Goal: Information Seeking & Learning: Find specific page/section

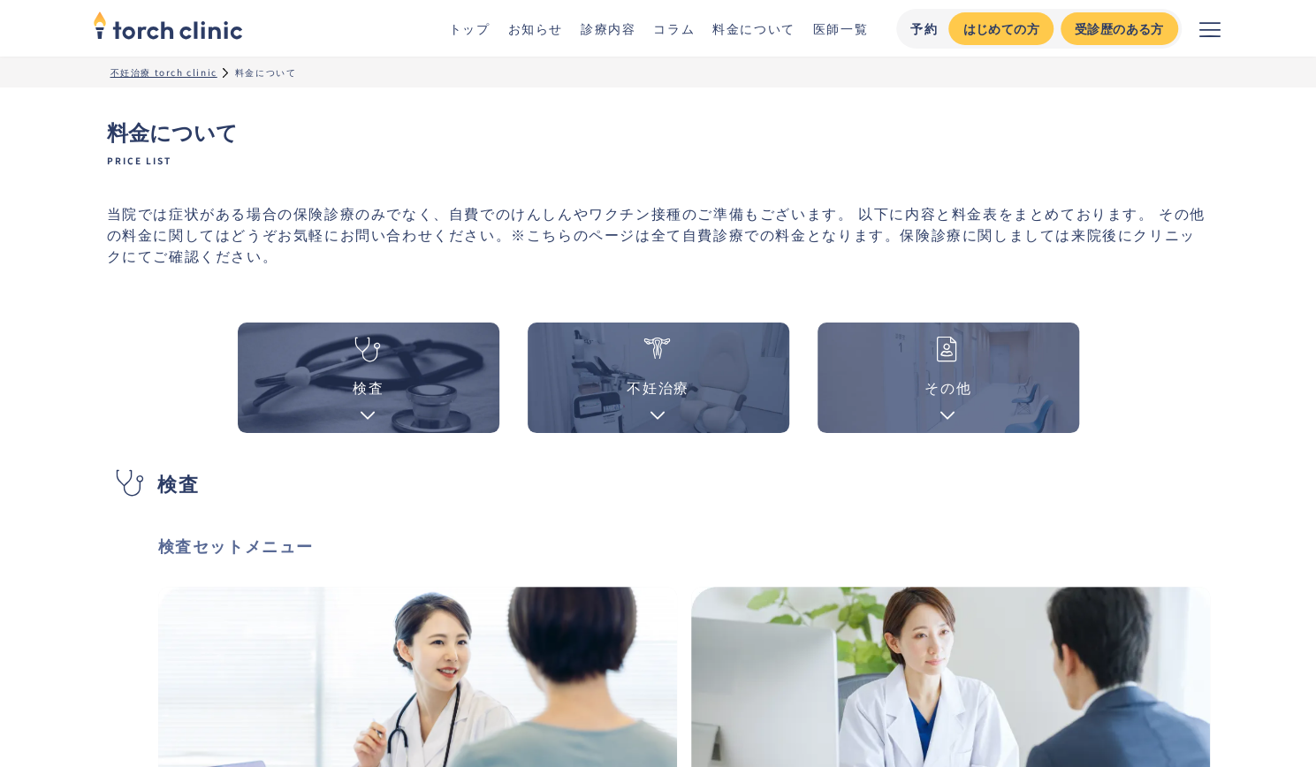
click at [766, 23] on link "料金について" at bounding box center [753, 28] width 83 height 18
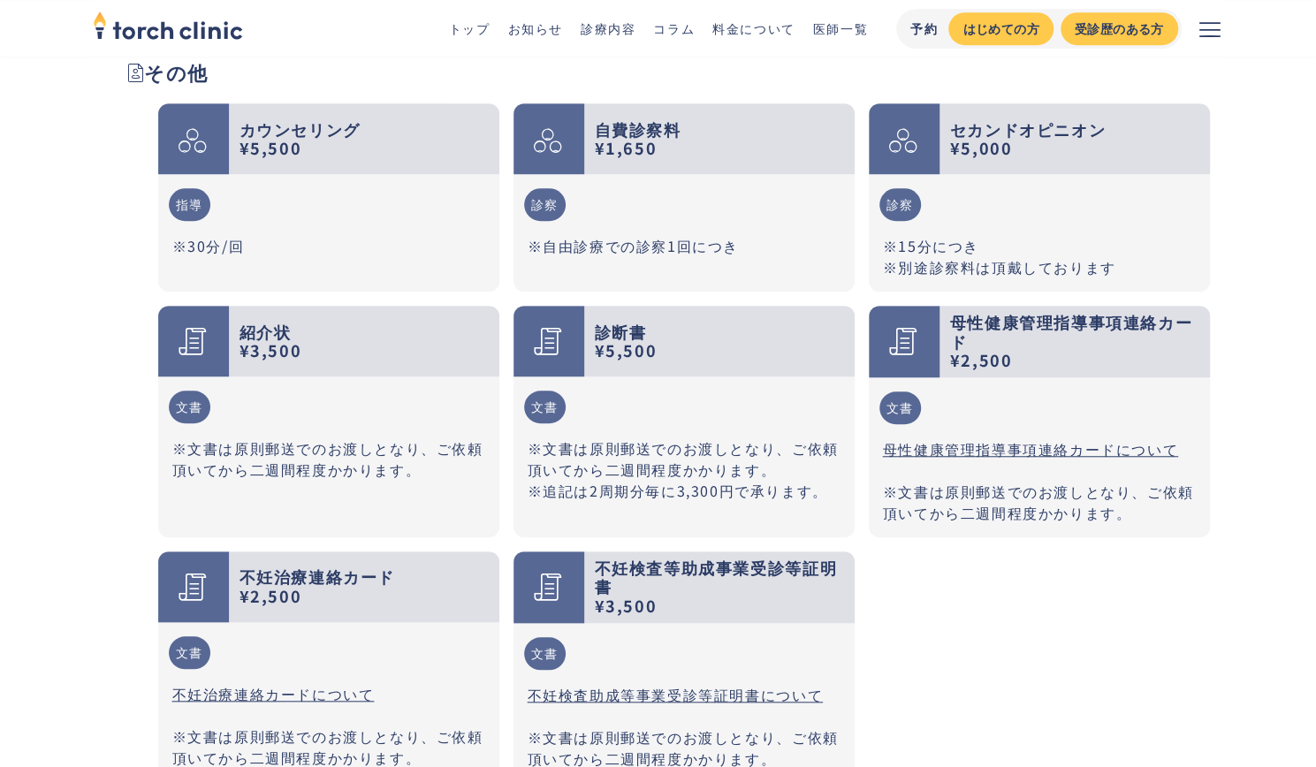
scroll to position [4766, 0]
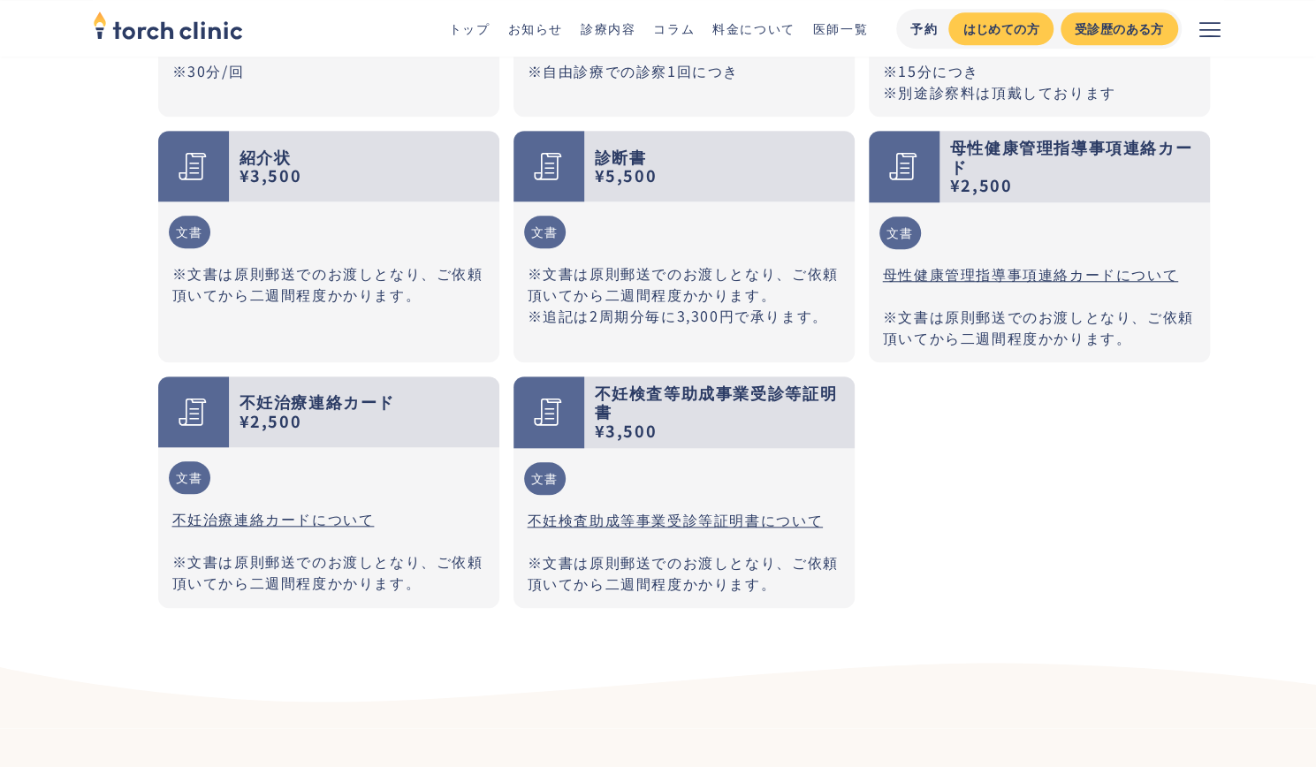
click at [265, 145] on strong "紹介状 ¥3,500" at bounding box center [270, 166] width 63 height 42
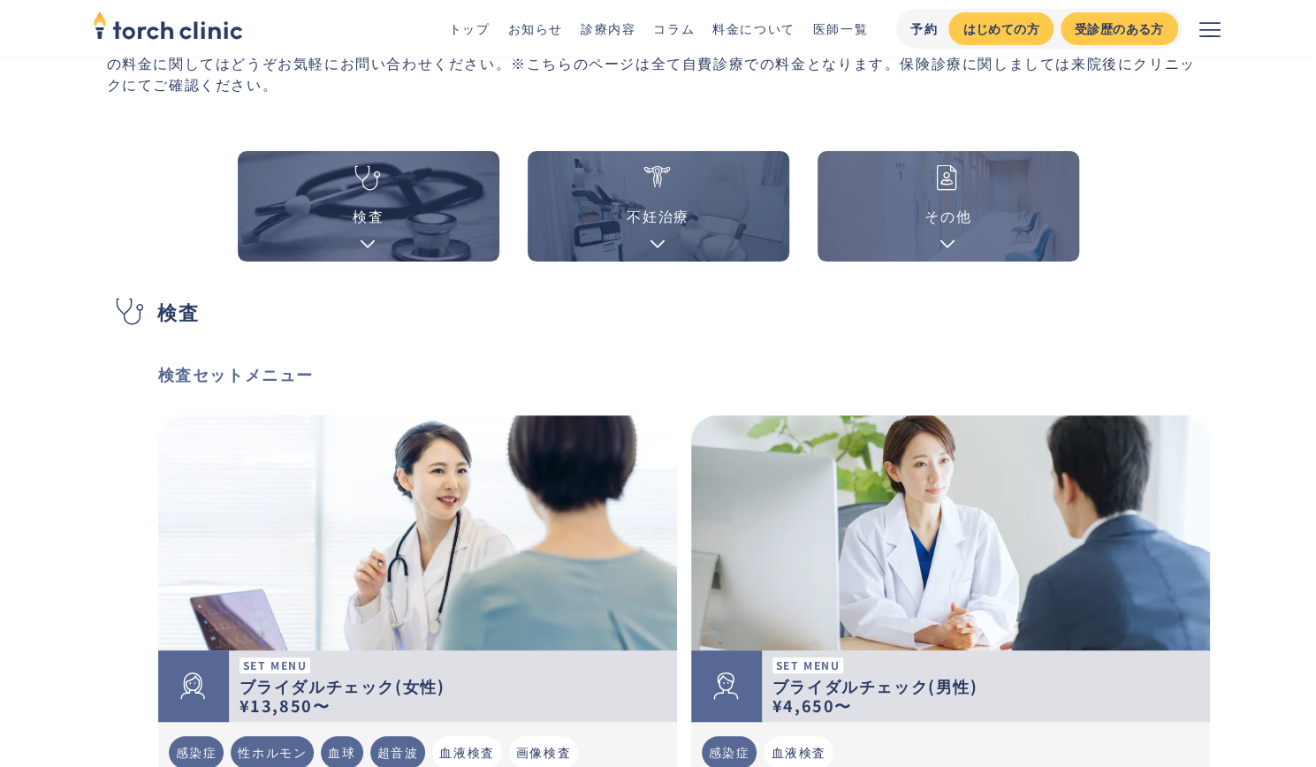
scroll to position [0, 0]
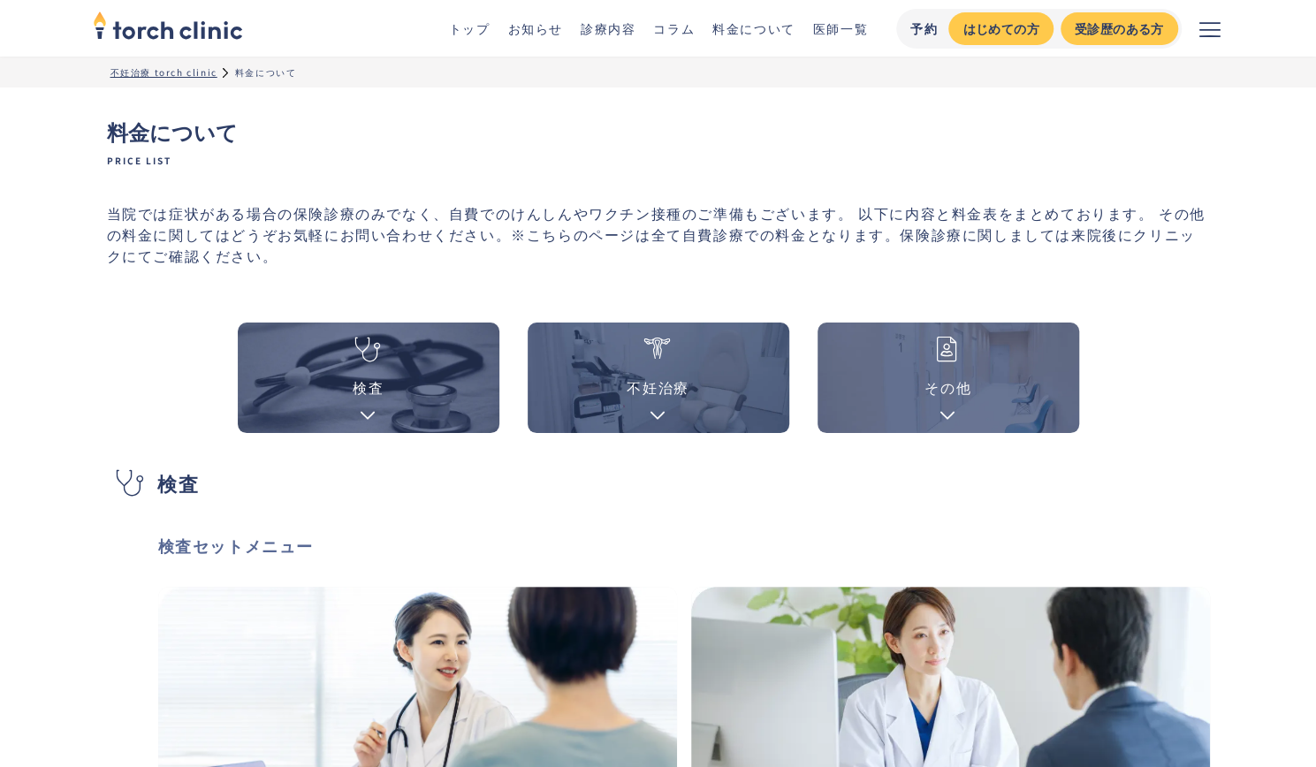
click at [235, 34] on img "home" at bounding box center [168, 24] width 150 height 39
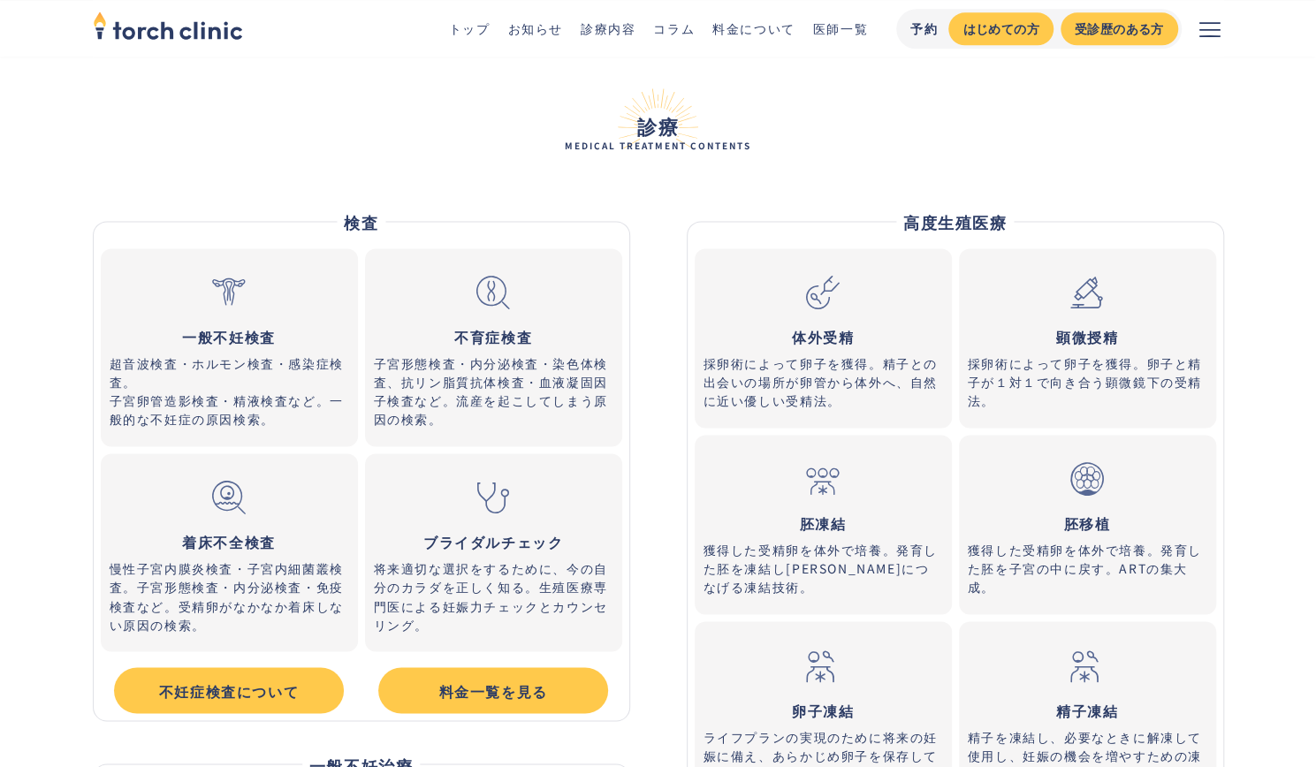
scroll to position [5478, 0]
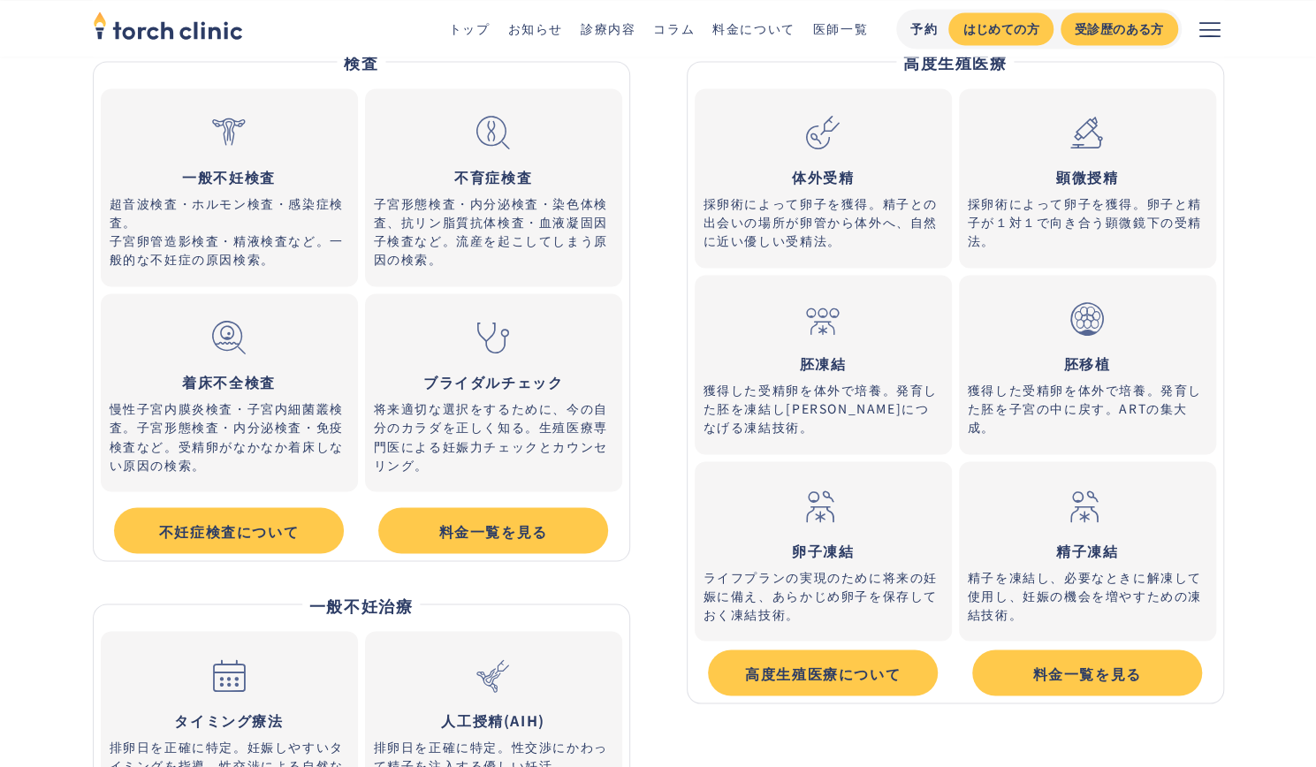
click at [866, 508] on link "卵子凍結 ライフプランの実現のために将来の妊娠に備え、あらかじめ卵子を保存しておく凍結技術。" at bounding box center [823, 550] width 257 height 179
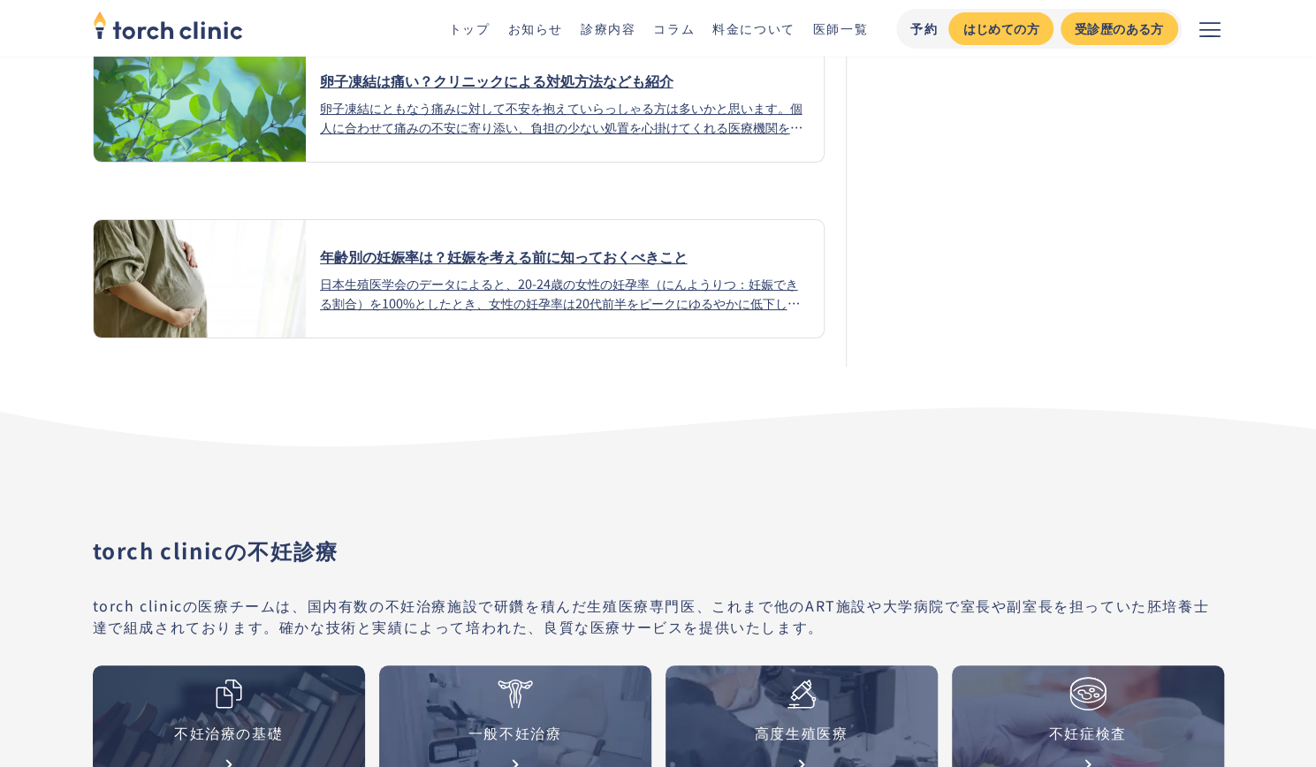
scroll to position [7864, 0]
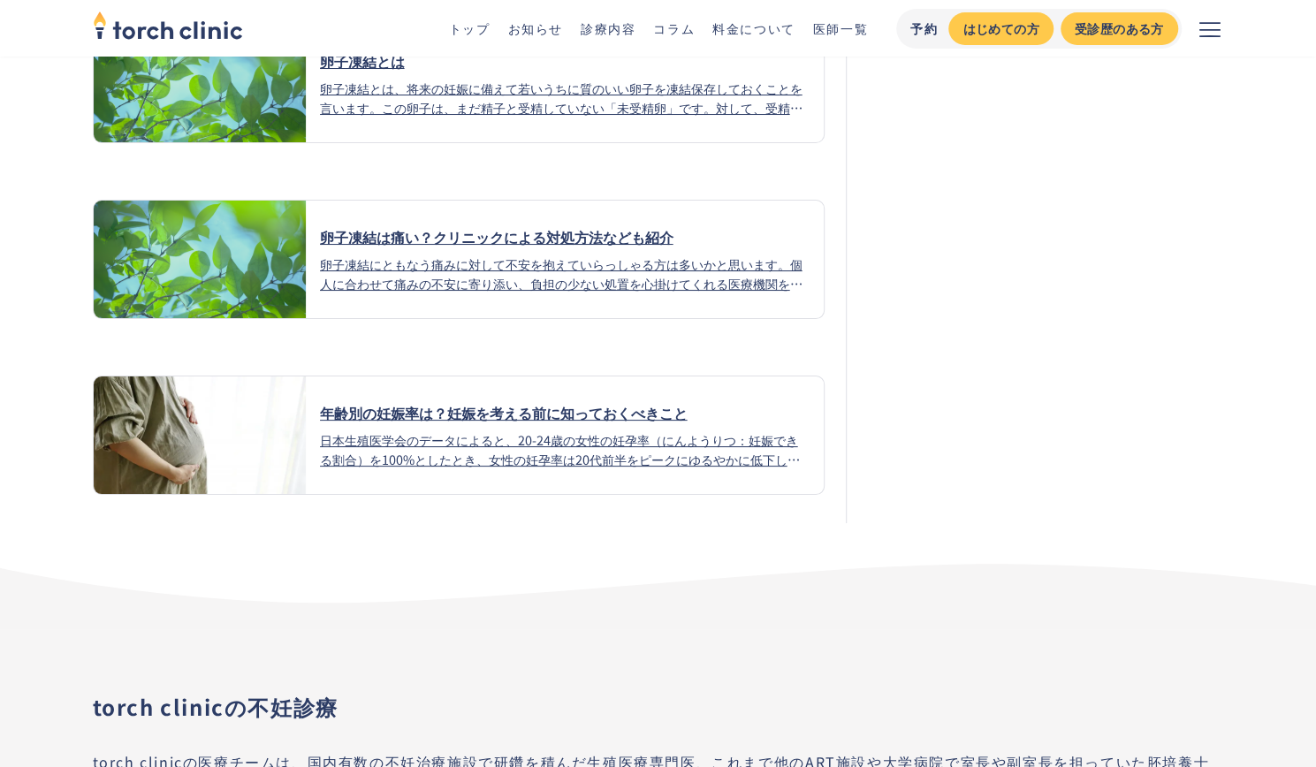
click at [725, 28] on link "料金について" at bounding box center [753, 28] width 83 height 18
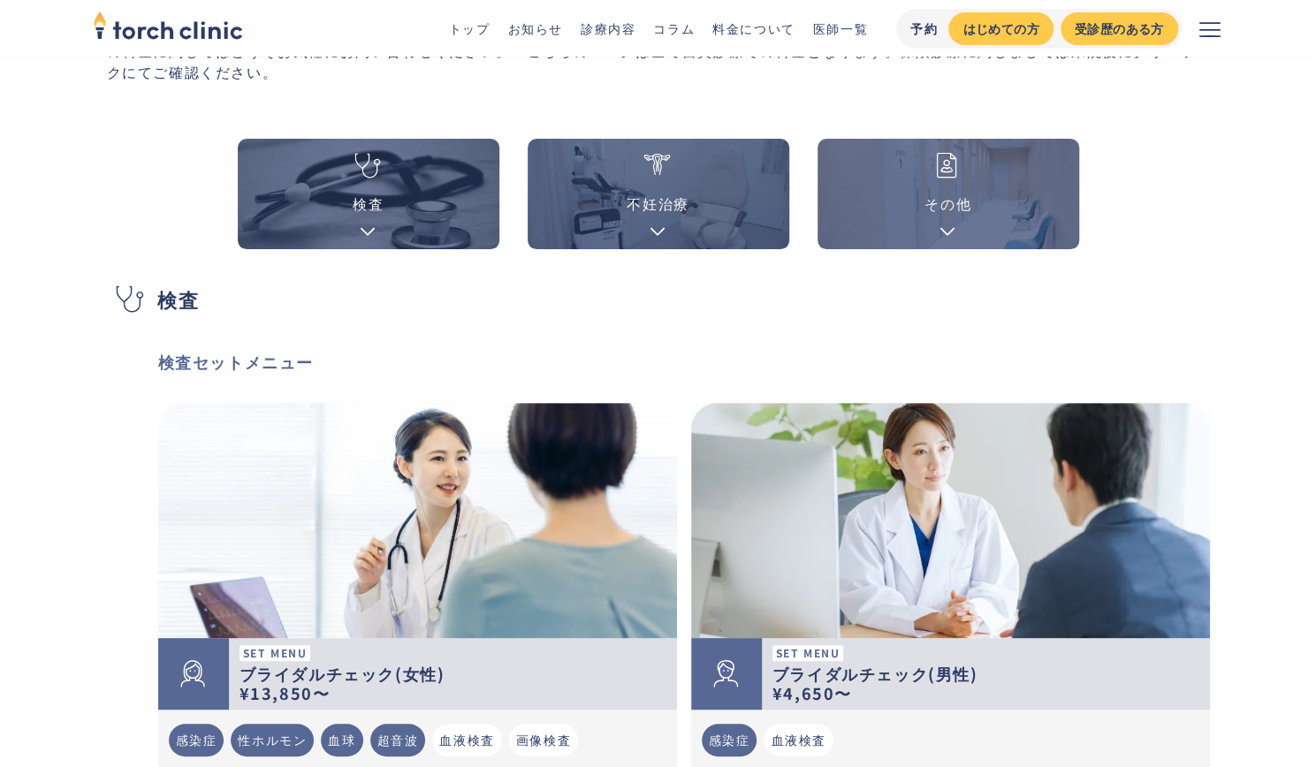
scroll to position [353, 0]
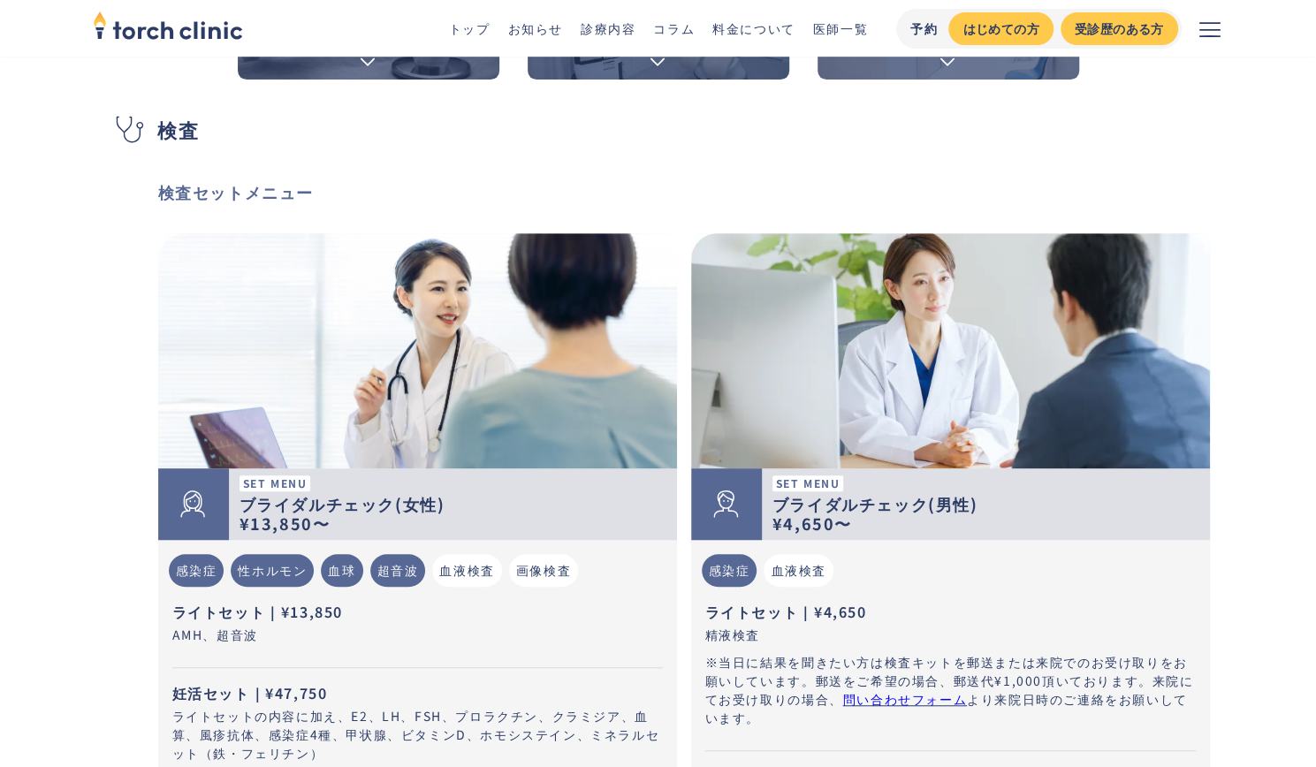
click at [509, 311] on img at bounding box center [417, 350] width 519 height 235
click at [432, 407] on img at bounding box center [417, 350] width 519 height 235
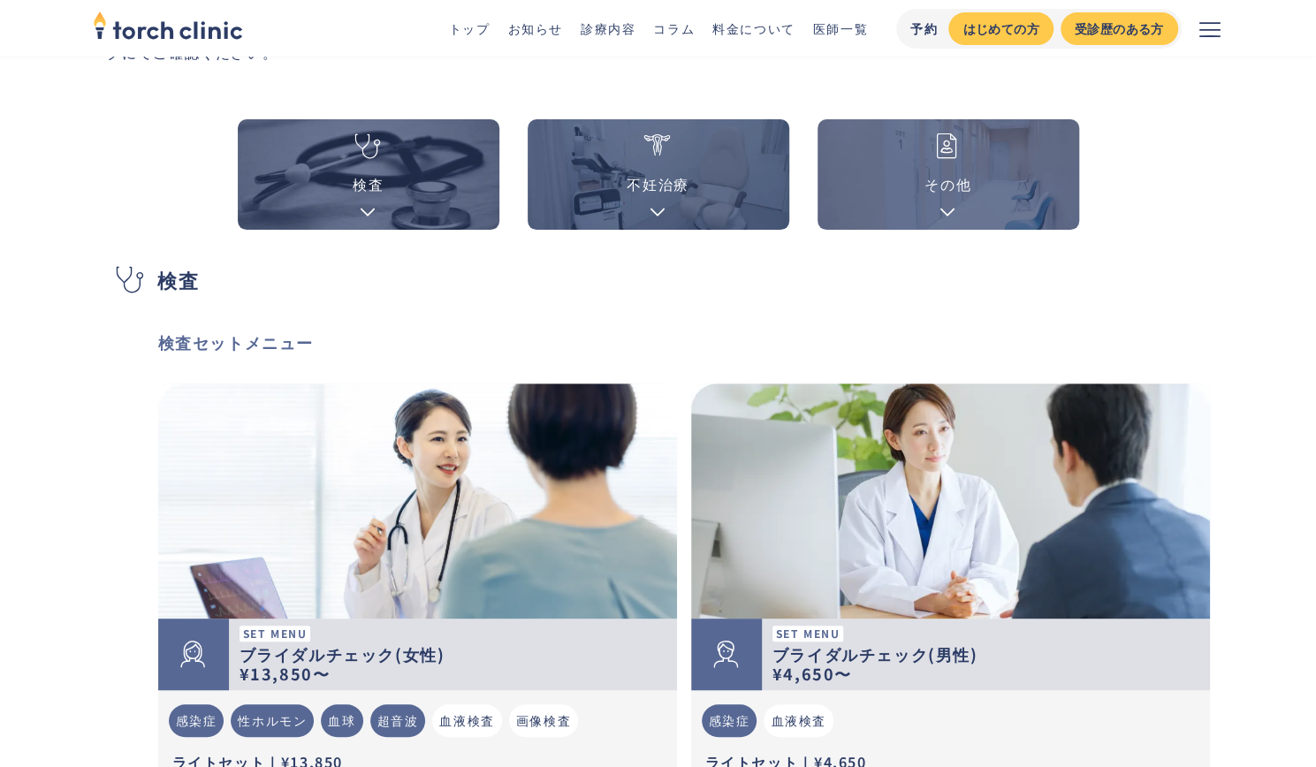
scroll to position [88, 0]
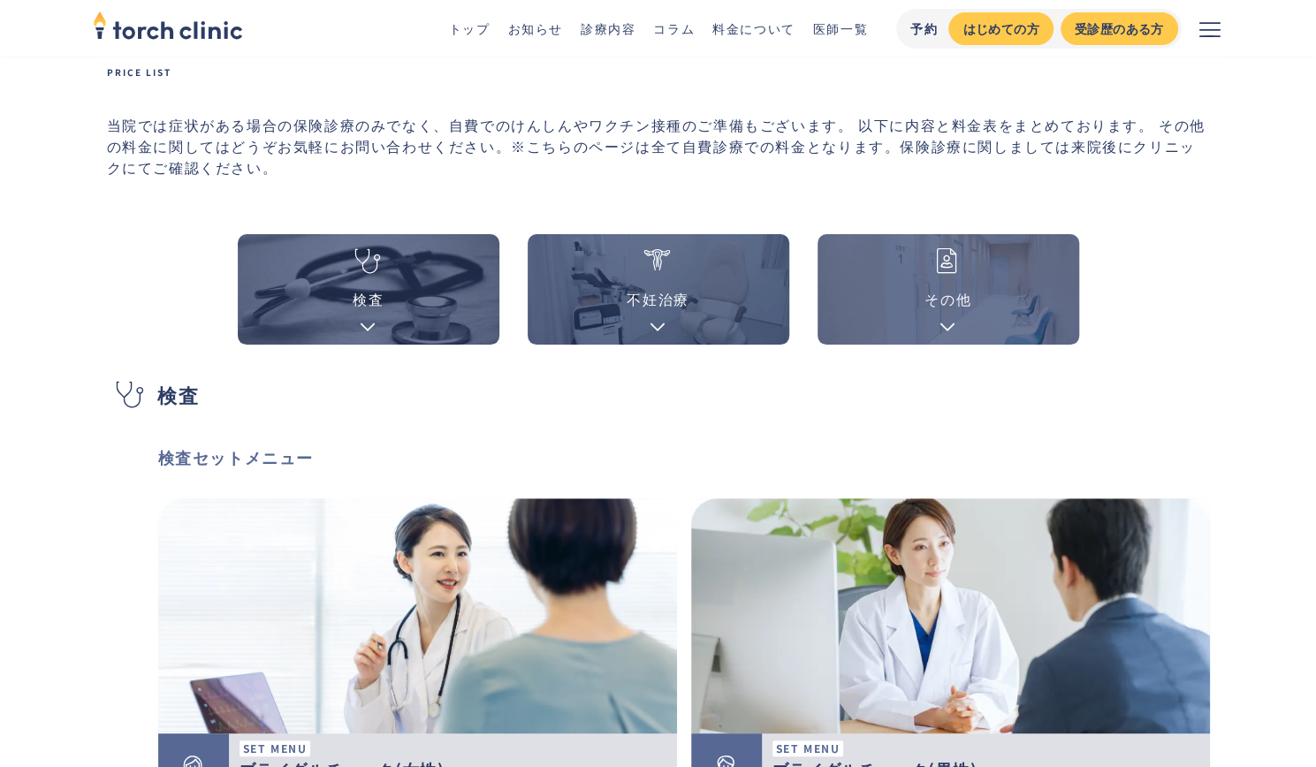
click at [414, 300] on link "検査" at bounding box center [369, 289] width 262 height 110
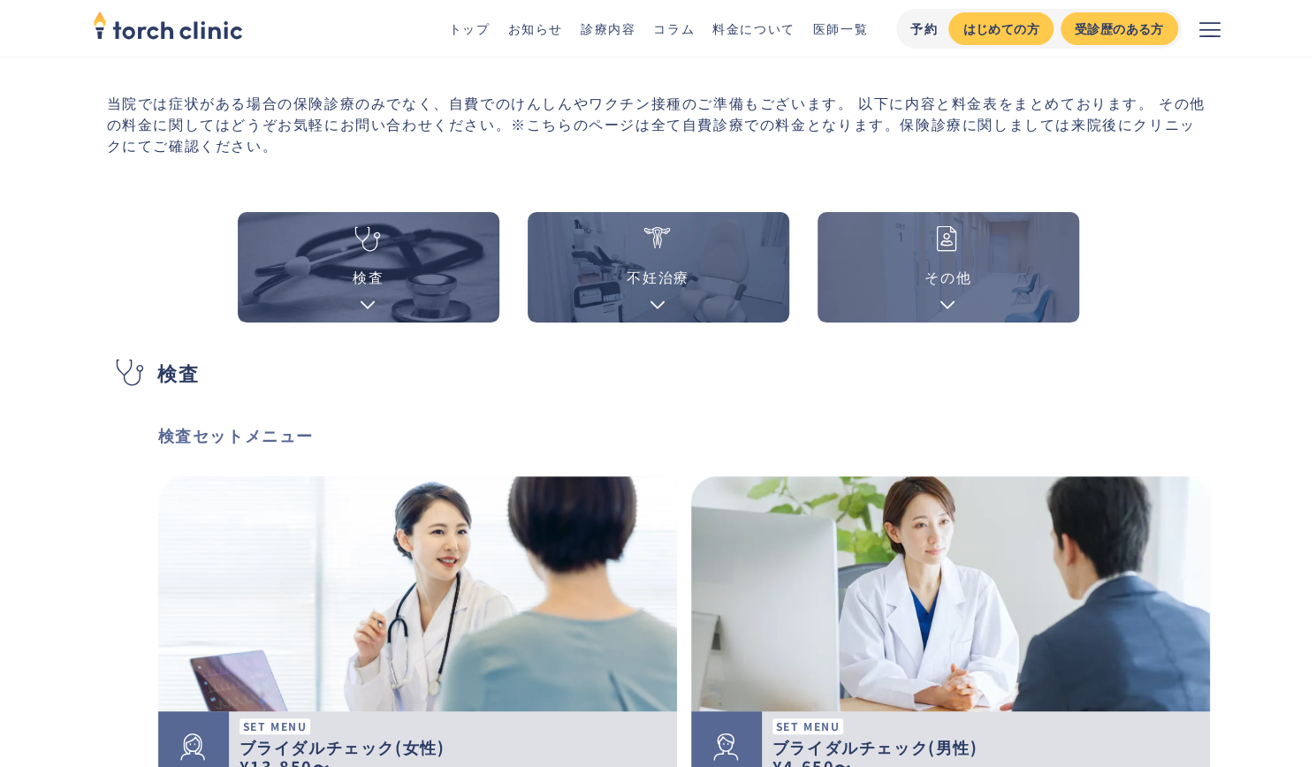
click at [644, 245] on div at bounding box center [658, 239] width 28 height 40
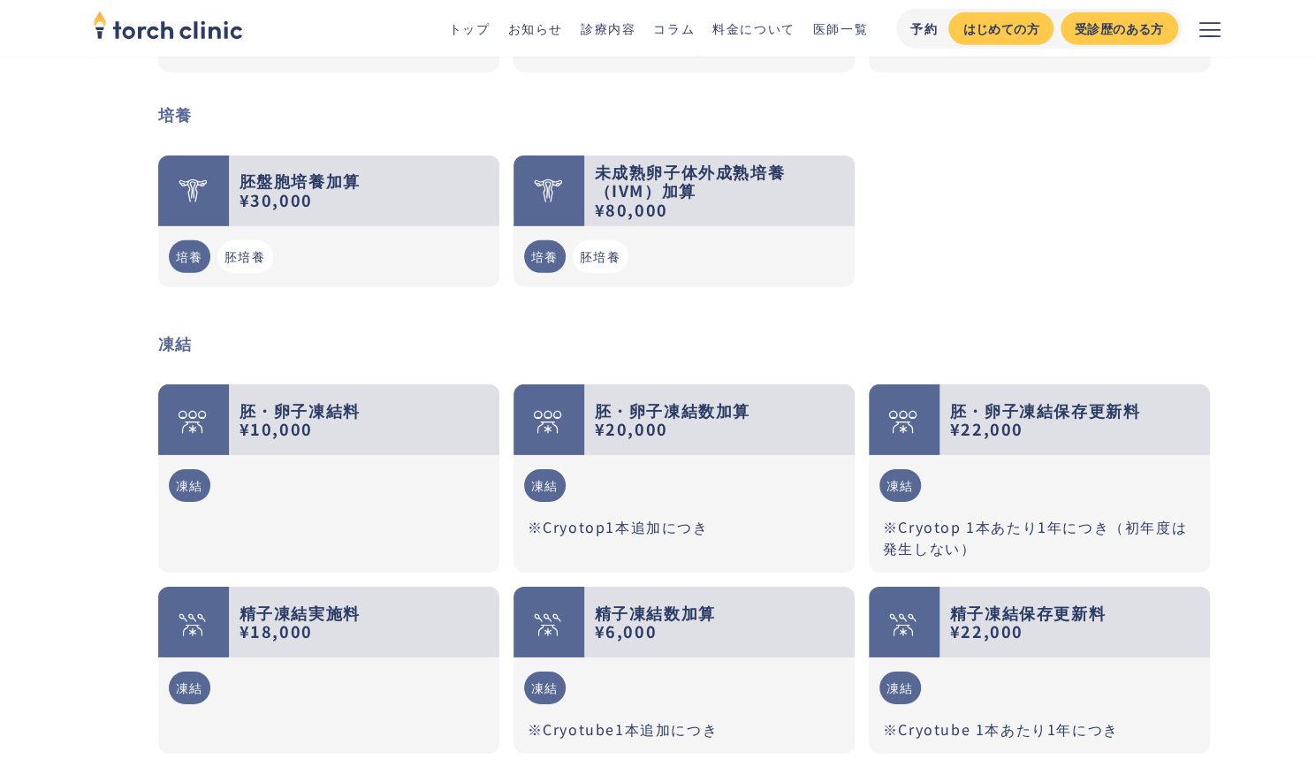
scroll to position [3209, 0]
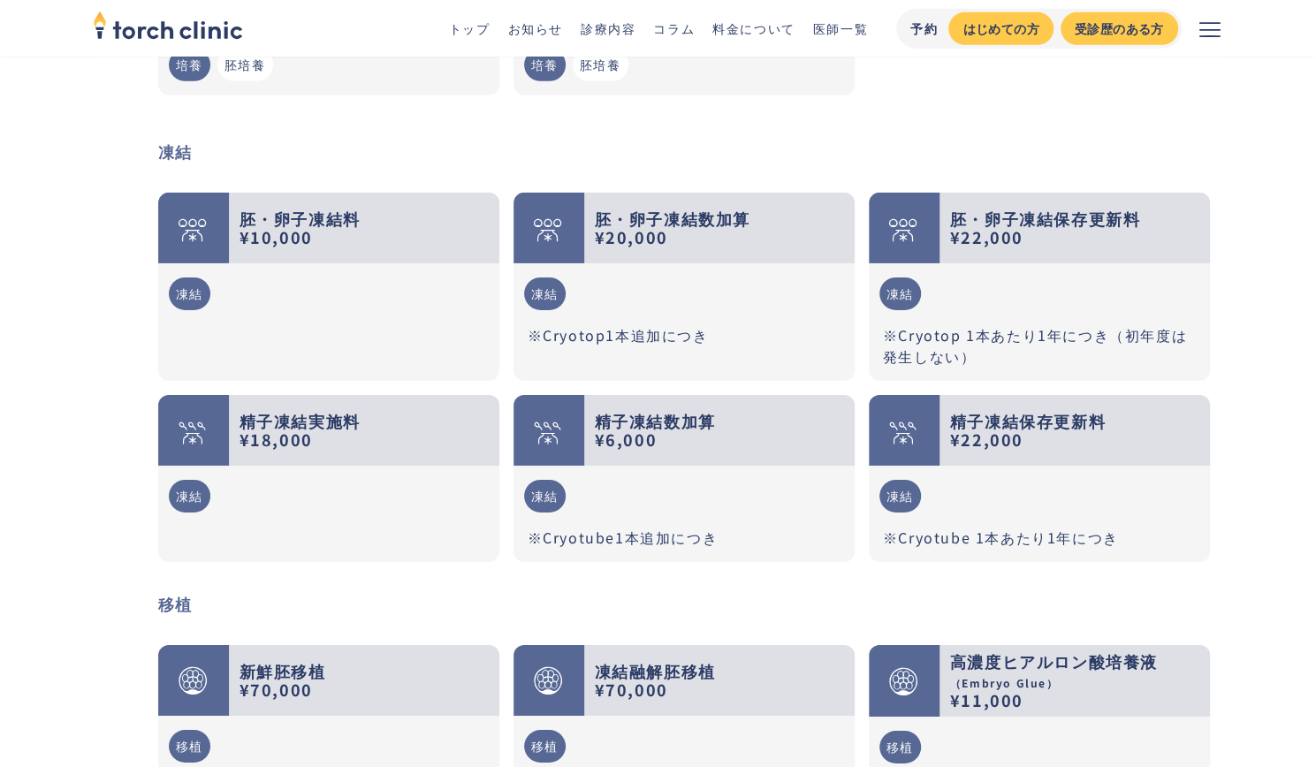
click at [1203, 19] on icon "メニューを開く" at bounding box center [1209, 29] width 21 height 21
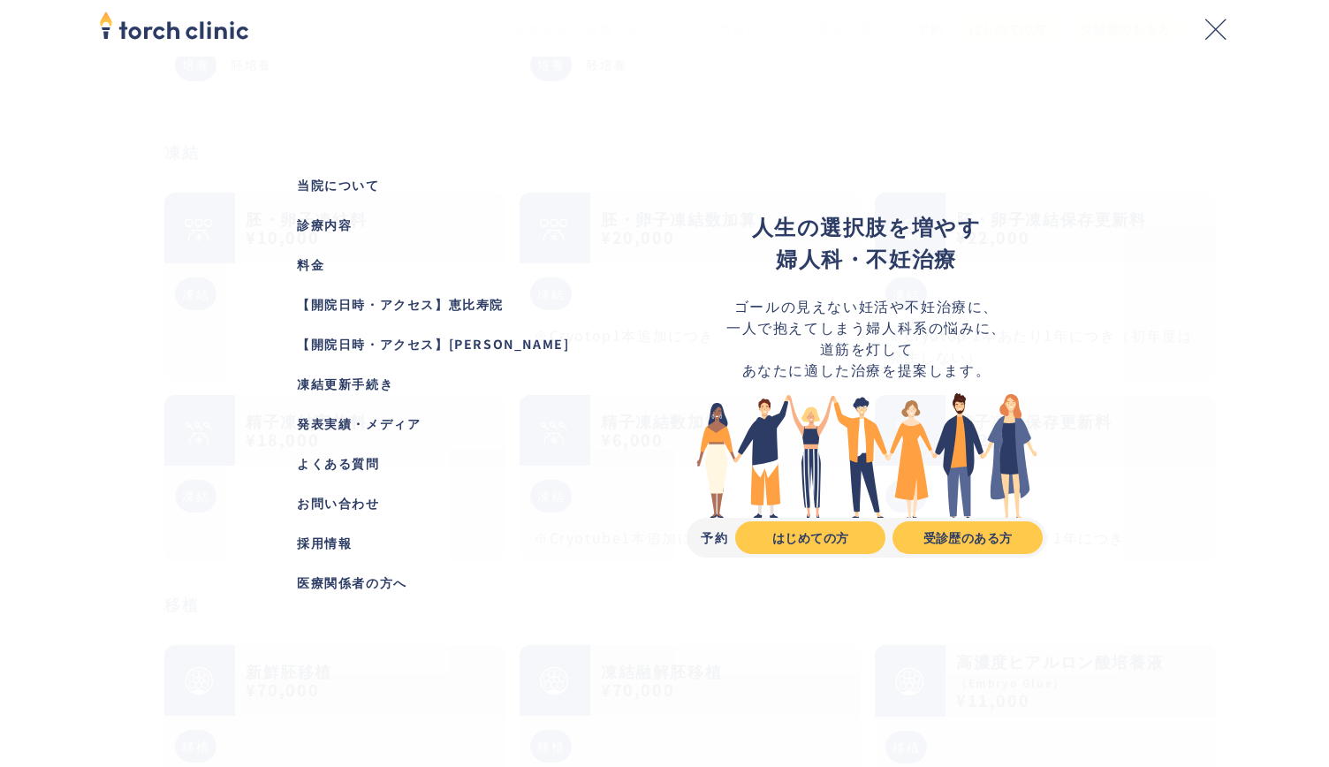
click at [486, 347] on div "【開院日時・アクセス】[PERSON_NAME]" at bounding box center [462, 344] width 331 height 19
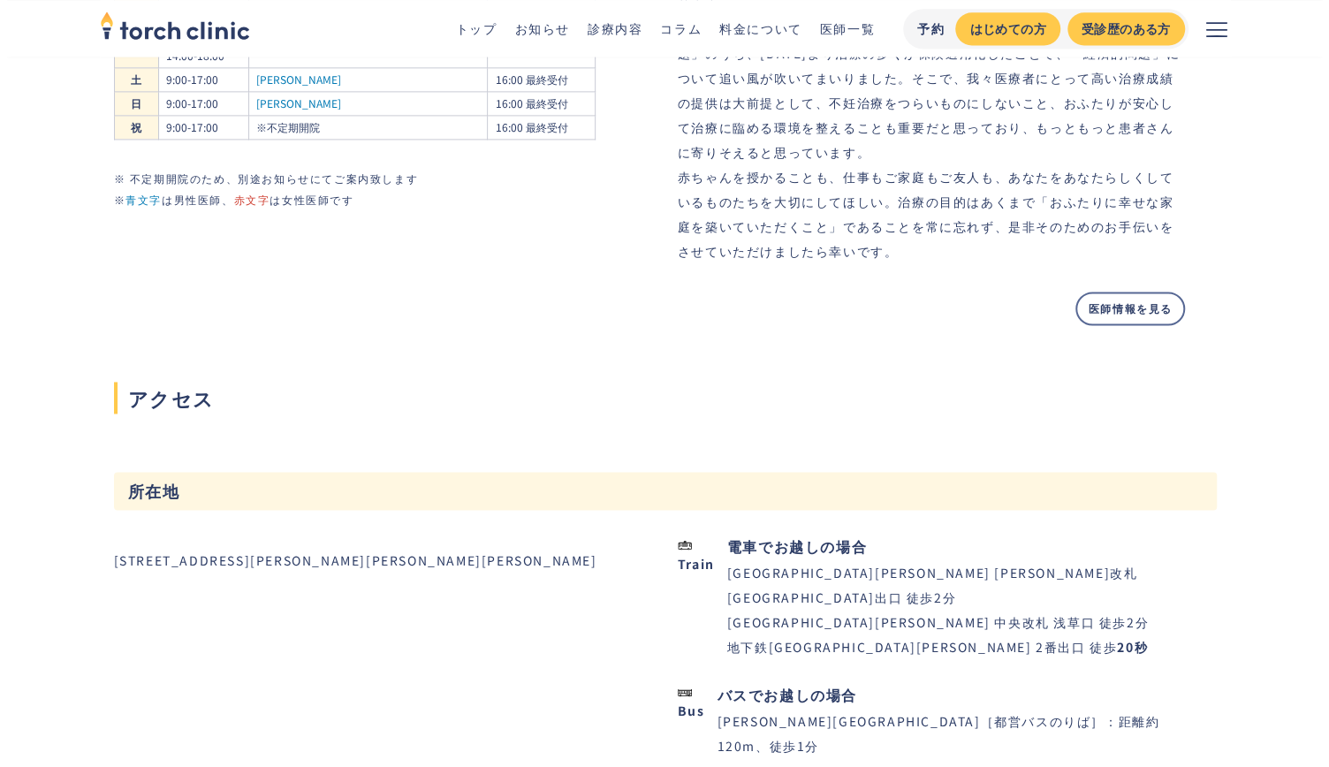
scroll to position [1502, 0]
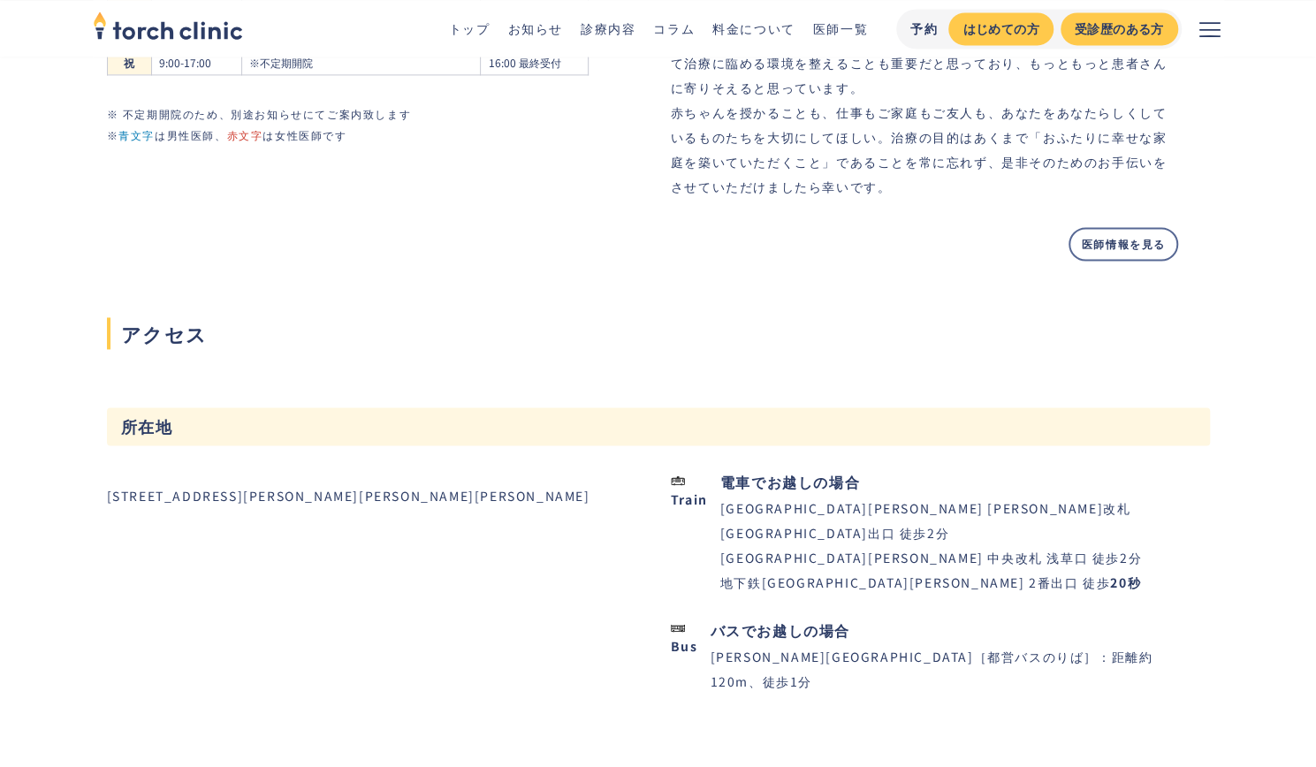
click at [1216, 26] on icon "メニューを開く" at bounding box center [1209, 29] width 21 height 21
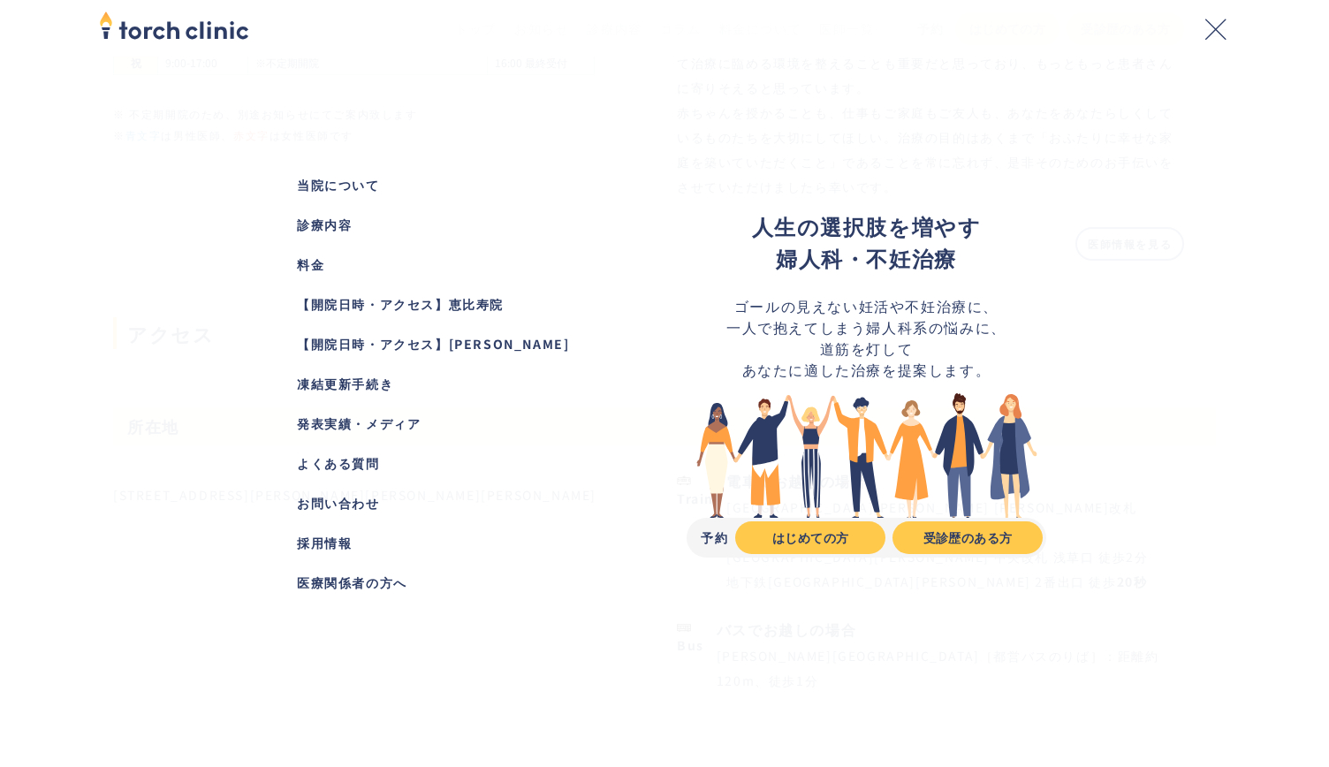
click at [475, 351] on div "【開院日時・アクセス】[PERSON_NAME]" at bounding box center [462, 344] width 331 height 19
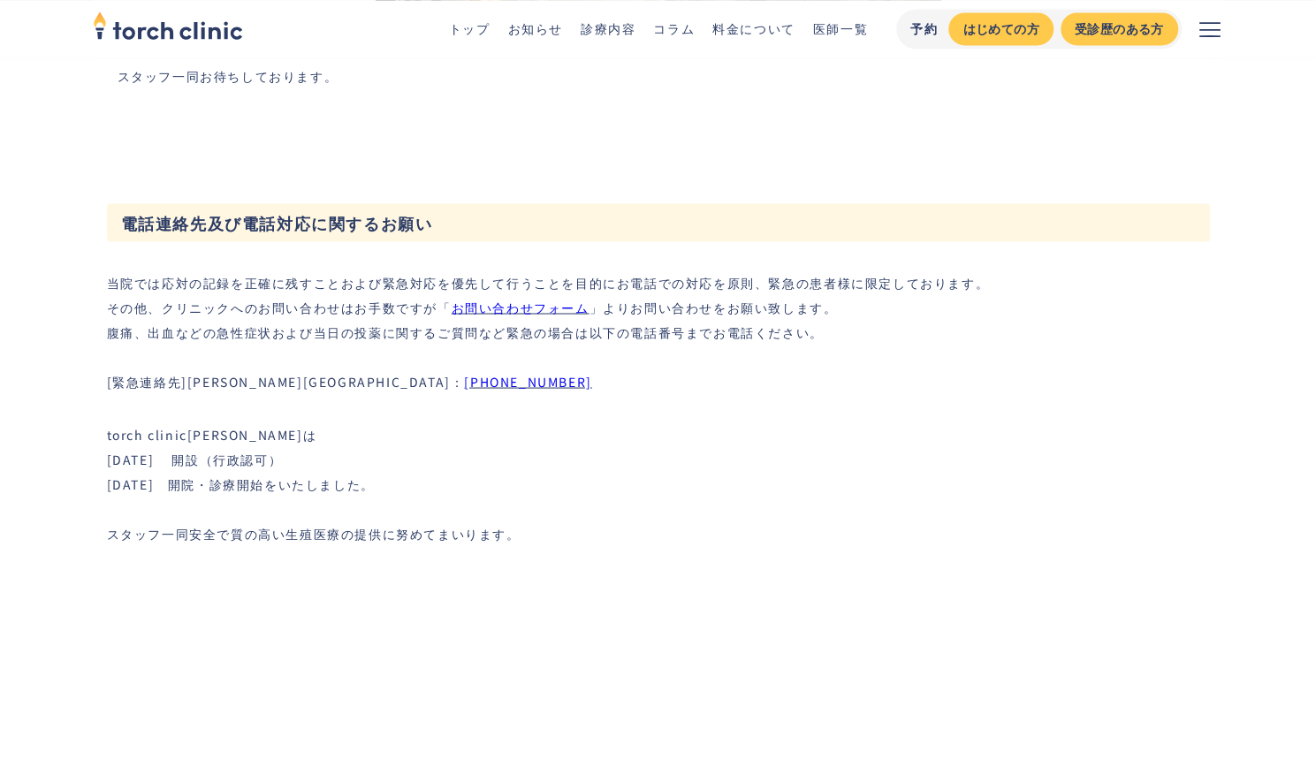
scroll to position [5694, 0]
